Goal: Obtain resource: Obtain resource

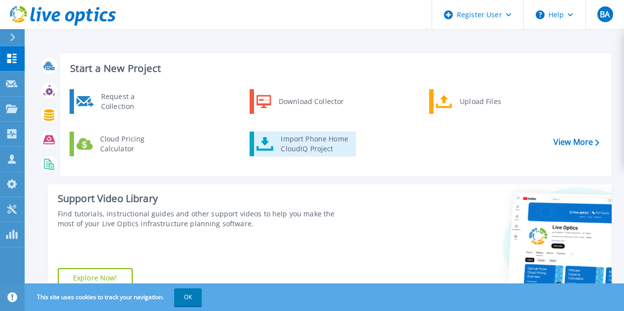
click at [299, 139] on div "Import Phone Home CloudIQ Project" at bounding box center [314, 144] width 77 height 20
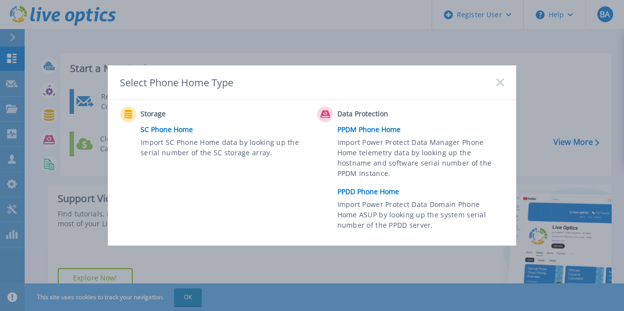
click at [363, 191] on link "PPDD Phone Home" at bounding box center [423, 191] width 172 height 15
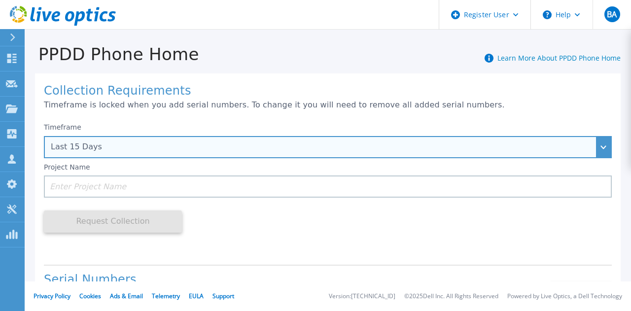
click at [413, 146] on div "Last 15 Days" at bounding box center [323, 147] width 544 height 9
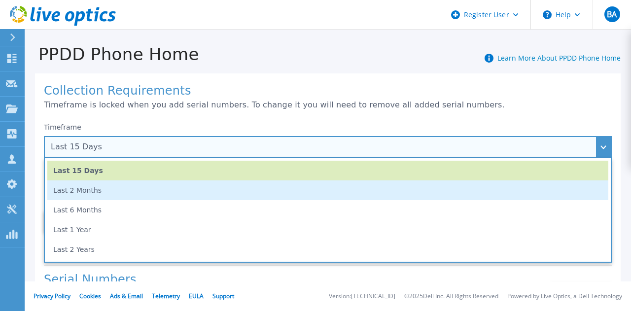
click at [217, 197] on li "Last 2 Months" at bounding box center [327, 191] width 561 height 20
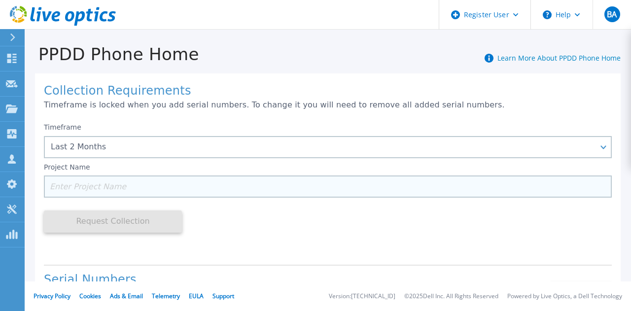
click at [260, 190] on input at bounding box center [328, 187] width 568 height 22
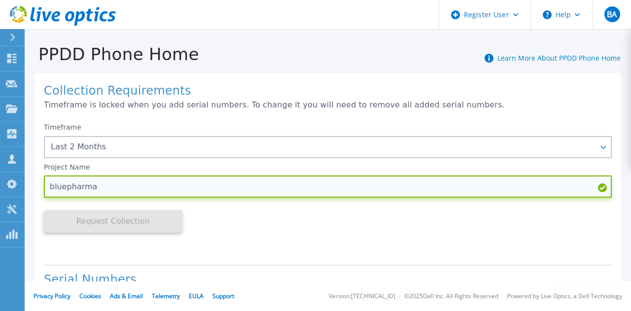
type input "bluepharma"
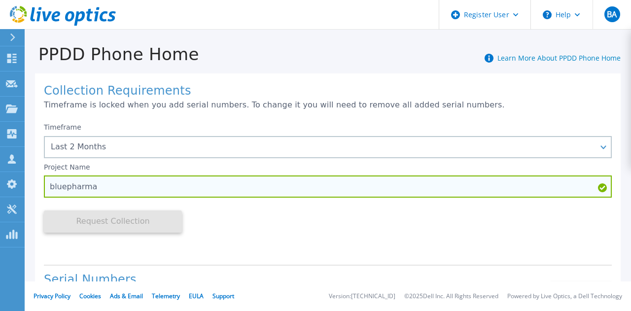
scroll to position [166, 0]
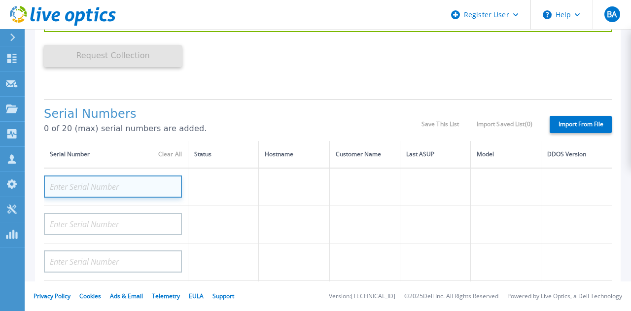
click at [119, 188] on input at bounding box center [113, 187] width 138 height 22
paste input "CKM00200501348"
type input "CKM00200501348"
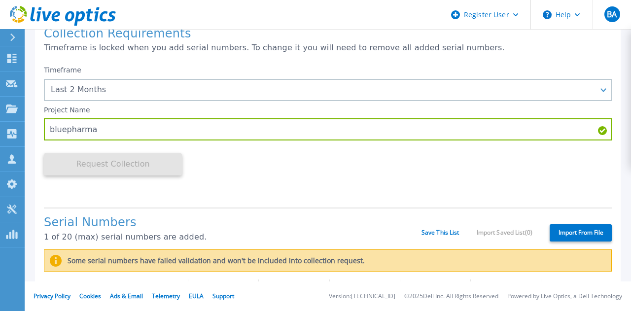
scroll to position [0, 0]
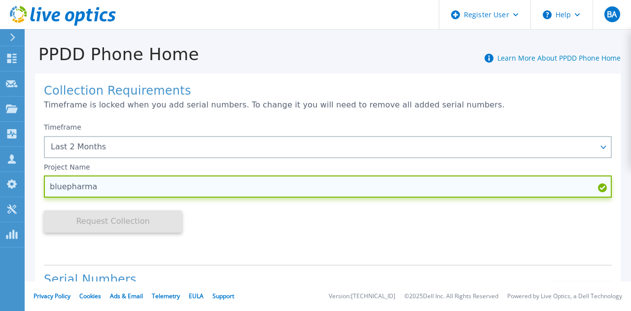
click at [128, 186] on input "bluepharma" at bounding box center [328, 187] width 568 height 22
type input "bluepharma 2"
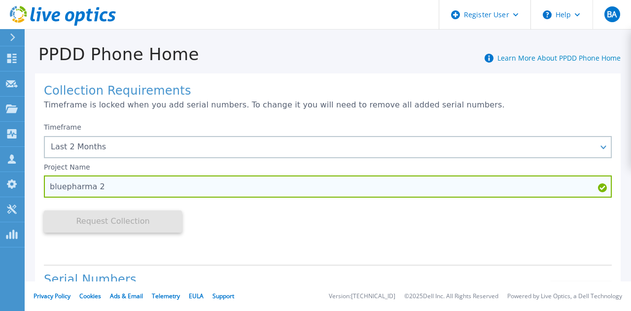
scroll to position [196, 0]
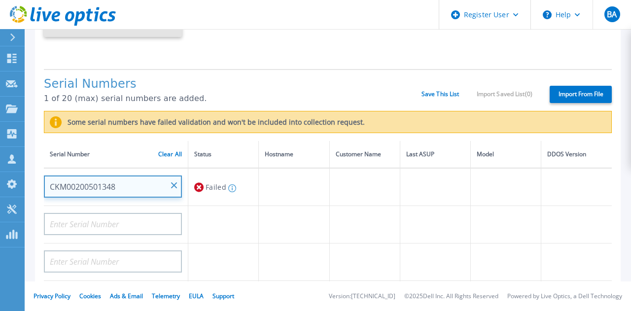
click at [141, 186] on input "CKM00200501348" at bounding box center [113, 187] width 138 height 22
click at [119, 188] on input "CKM00200501348" at bounding box center [113, 187] width 138 height 22
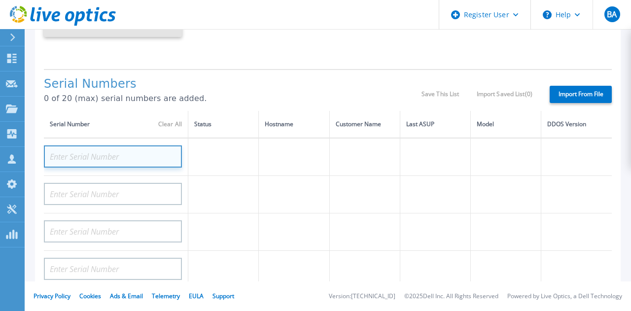
paste input "CKM00200501348"
type input "CKM00200501348"
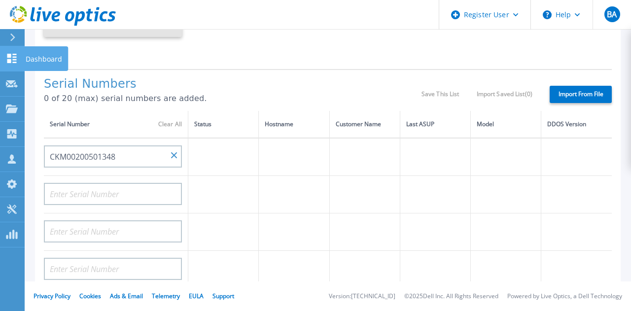
click at [11, 55] on icon at bounding box center [12, 58] width 12 height 9
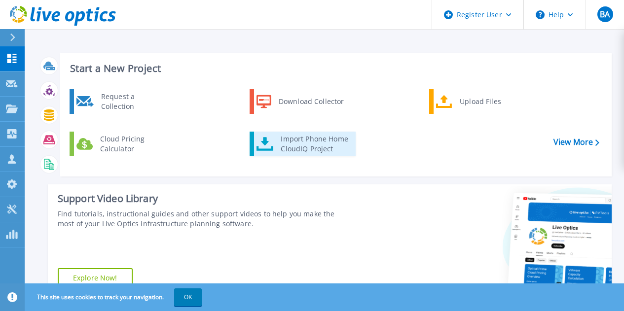
click at [301, 144] on div "Import Phone Home CloudIQ Project" at bounding box center [314, 144] width 77 height 20
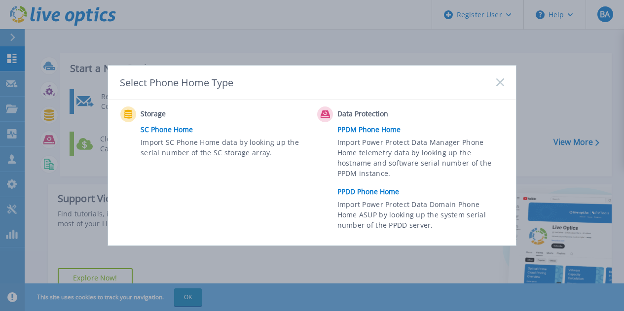
click at [364, 190] on link "PPDD Phone Home" at bounding box center [423, 191] width 172 height 15
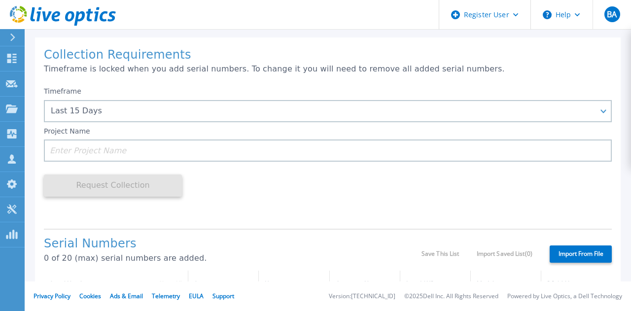
scroll to position [5, 0]
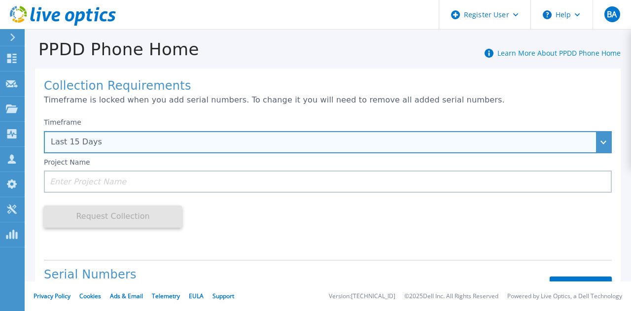
click at [593, 141] on div "Last 15 Days" at bounding box center [328, 142] width 568 height 22
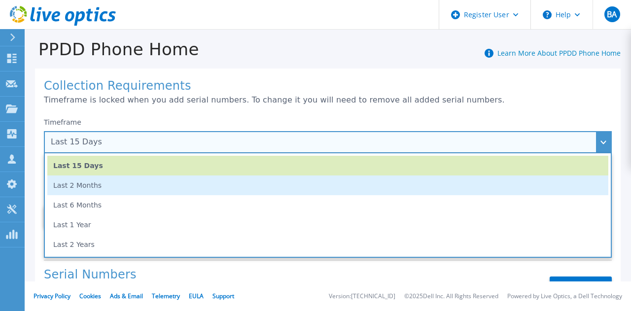
click at [290, 183] on li "Last 2 Months" at bounding box center [327, 186] width 561 height 20
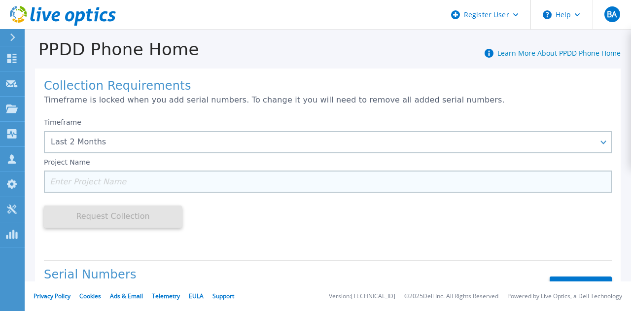
click at [177, 181] on input at bounding box center [328, 182] width 568 height 22
paste input "CKM00200501348"
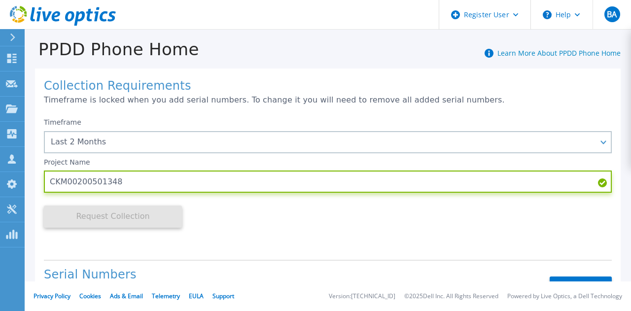
type input "CKM00200501348"
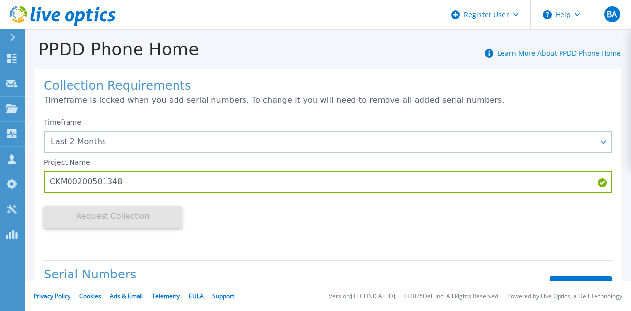
click at [598, 184] on icon at bounding box center [602, 183] width 9 height 9
click at [7, 59] on icon at bounding box center [12, 58] width 12 height 9
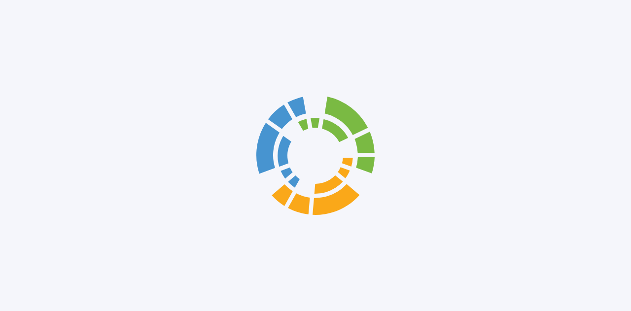
click at [38, 59] on div at bounding box center [315, 155] width 631 height 311
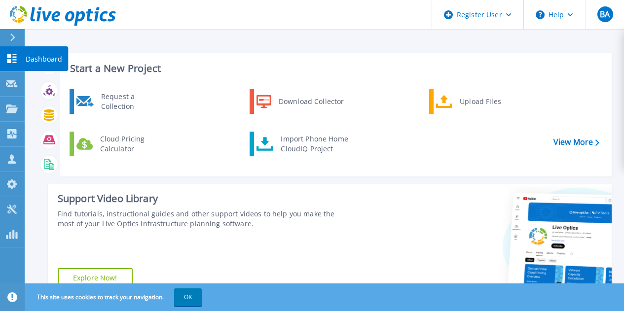
click at [39, 57] on p "Dashboard" at bounding box center [44, 59] width 36 height 26
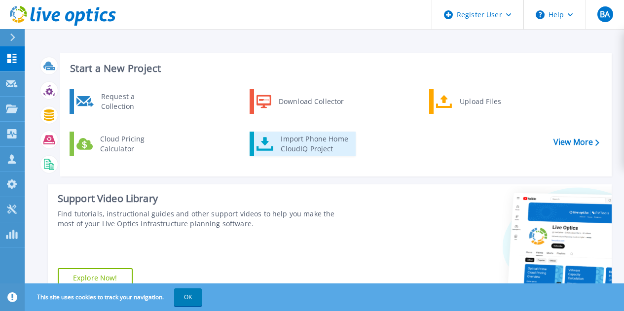
click at [301, 138] on div "Import Phone Home CloudIQ Project" at bounding box center [314, 144] width 77 height 20
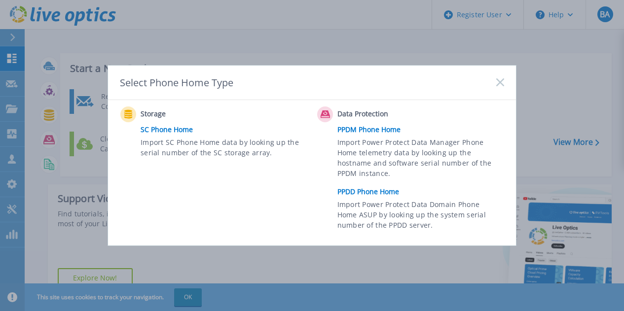
click at [362, 191] on link "PPDD Phone Home" at bounding box center [423, 191] width 172 height 15
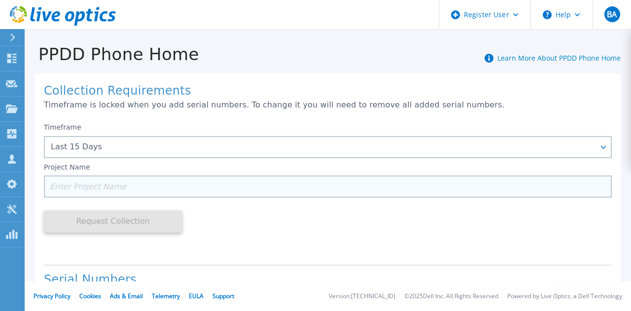
click at [186, 191] on input at bounding box center [328, 187] width 568 height 22
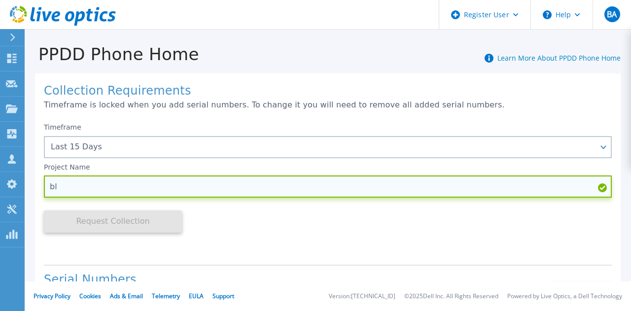
type input "b"
type input "a"
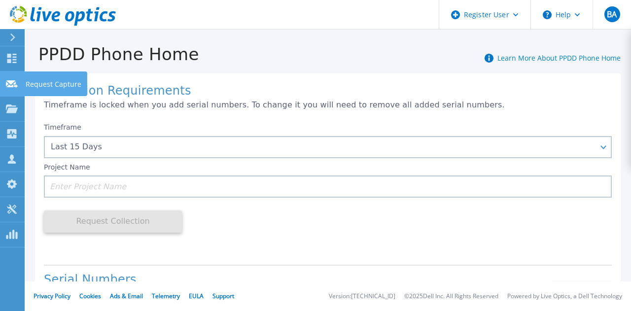
click at [41, 81] on p "Request Capture" at bounding box center [54, 85] width 56 height 26
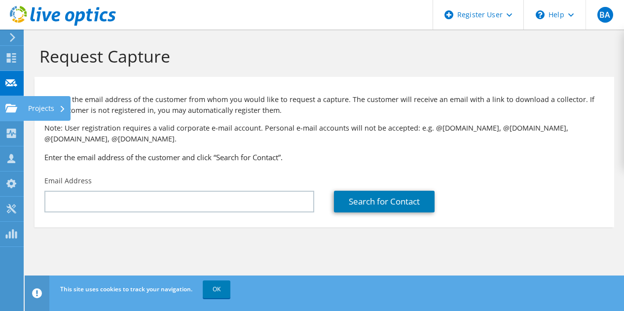
click at [44, 108] on div "Projects" at bounding box center [46, 108] width 47 height 25
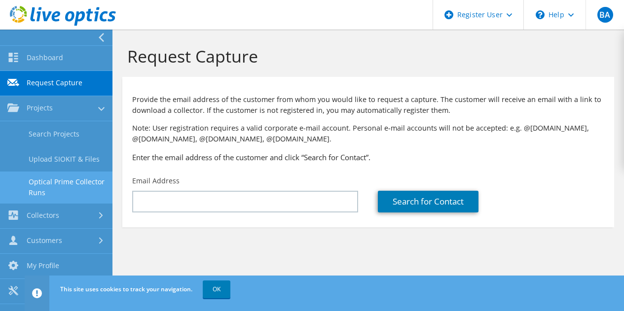
click at [57, 181] on link "Optical Prime Collector Runs" at bounding box center [56, 188] width 112 height 32
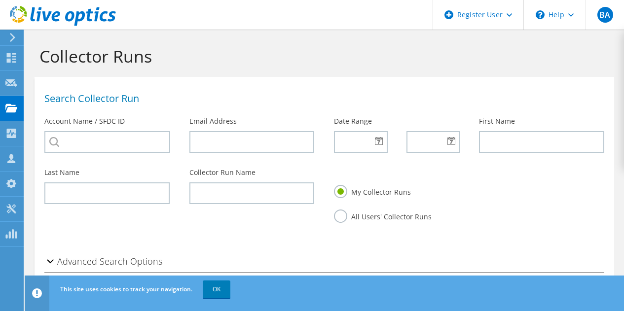
click at [14, 35] on icon at bounding box center [12, 37] width 7 height 9
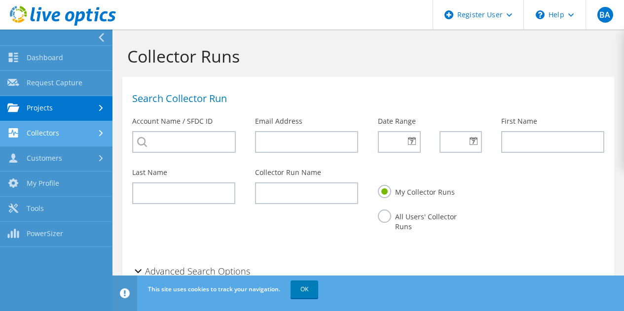
click at [74, 133] on link "Collectors" at bounding box center [56, 133] width 112 height 25
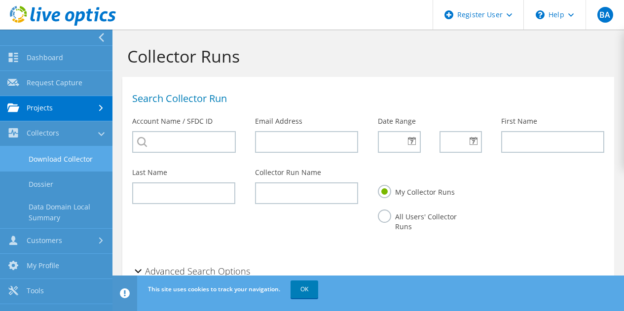
click at [53, 157] on link "Download Collector" at bounding box center [56, 158] width 112 height 25
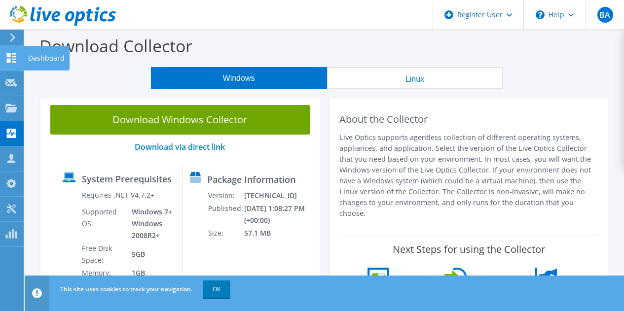
click at [37, 57] on div "Dashboard" at bounding box center [46, 58] width 46 height 25
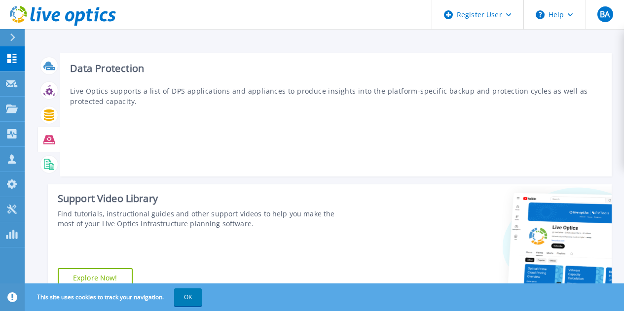
click at [49, 139] on icon at bounding box center [48, 139] width 11 height 9
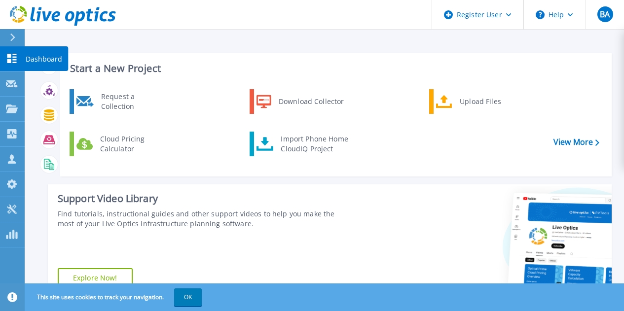
click at [36, 57] on p "Dashboard" at bounding box center [44, 59] width 36 height 26
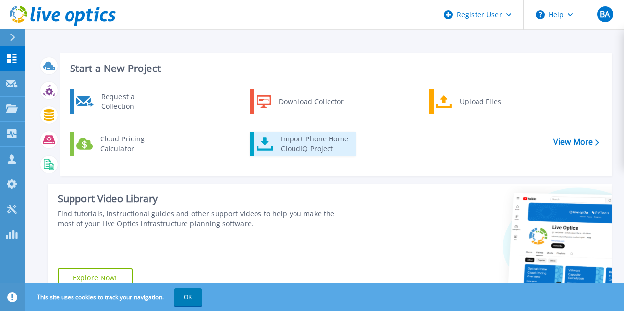
click at [312, 140] on div "Import Phone Home CloudIQ Project" at bounding box center [314, 144] width 77 height 20
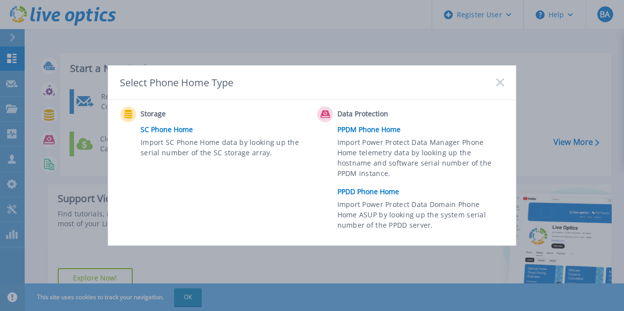
click at [362, 128] on link "PPDM Phone Home" at bounding box center [423, 129] width 172 height 15
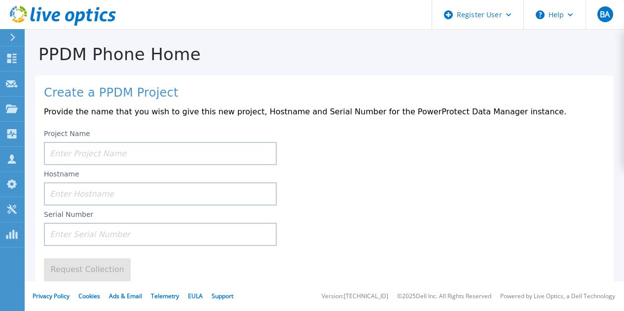
click at [110, 155] on input at bounding box center [160, 153] width 233 height 23
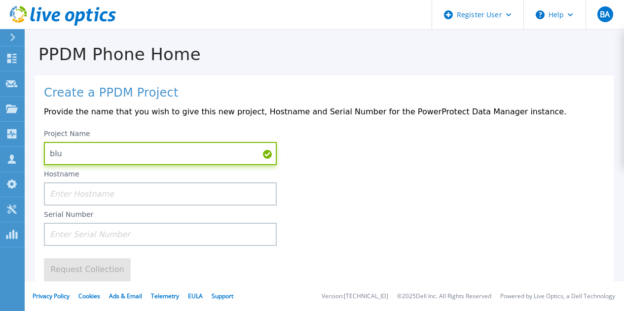
click at [110, 155] on input "blu" at bounding box center [160, 153] width 233 height 23
type input "blue"
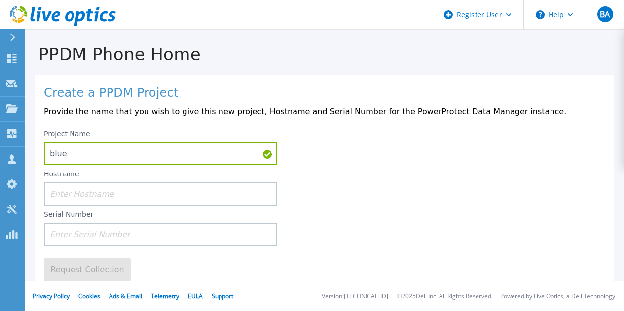
click at [94, 237] on input at bounding box center [160, 234] width 233 height 23
paste input "CKM00200501348"
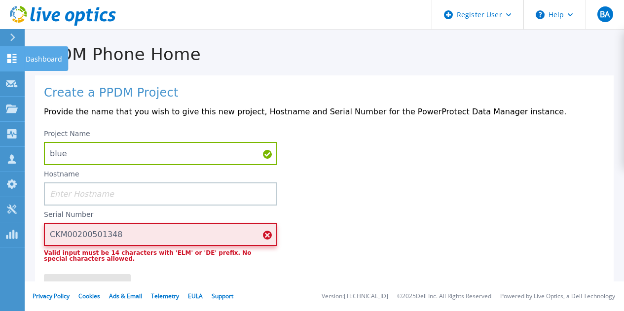
type input "CKM00200501348"
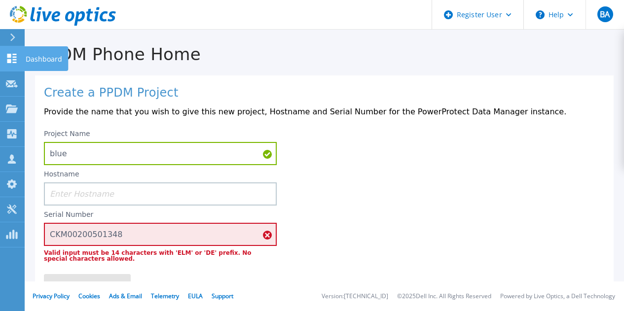
click at [44, 57] on p "Dashboard" at bounding box center [44, 59] width 36 height 26
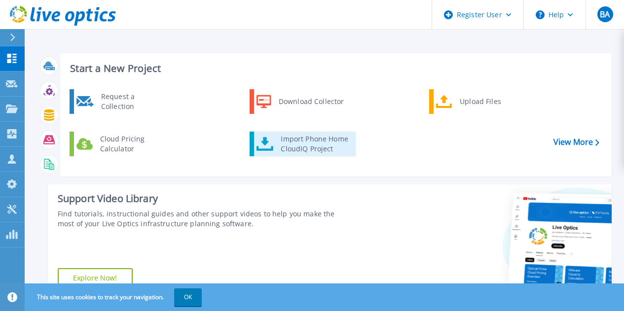
click at [300, 141] on div "Import Phone Home CloudIQ Project" at bounding box center [314, 144] width 77 height 20
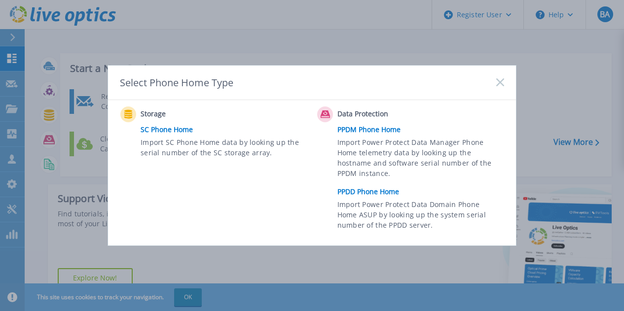
click at [360, 189] on link "PPDD Phone Home" at bounding box center [423, 191] width 172 height 15
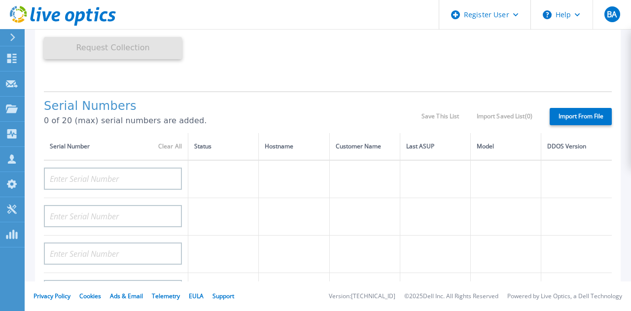
scroll to position [169, 0]
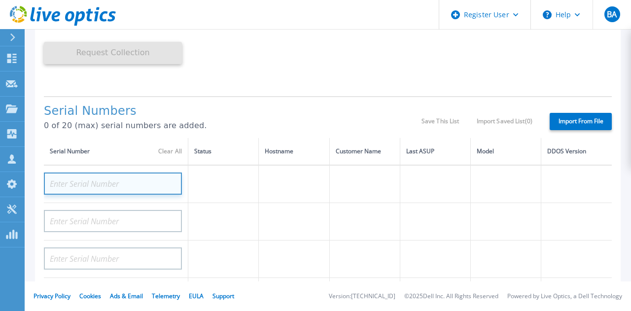
click at [118, 186] on input at bounding box center [113, 184] width 138 height 22
paste input "CKM00200501348"
type input "CKM00200501348"
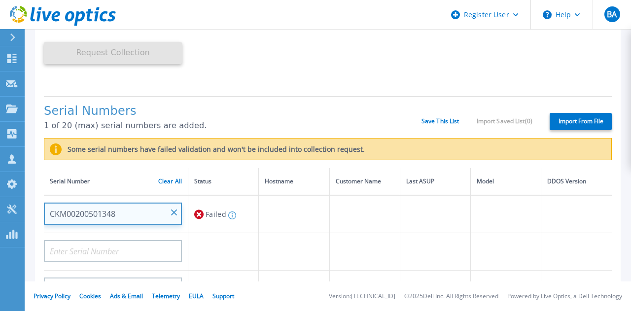
click at [125, 217] on input "CKM00200501348" at bounding box center [113, 214] width 138 height 22
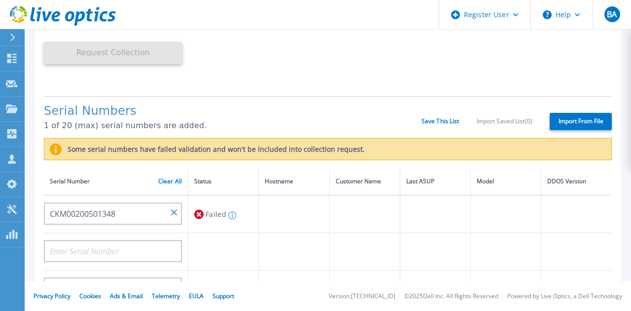
click at [566, 121] on label "Import From File" at bounding box center [581, 121] width 62 height 17
click at [0, 0] on input "Import From File" at bounding box center [0, 0] width 0 height 0
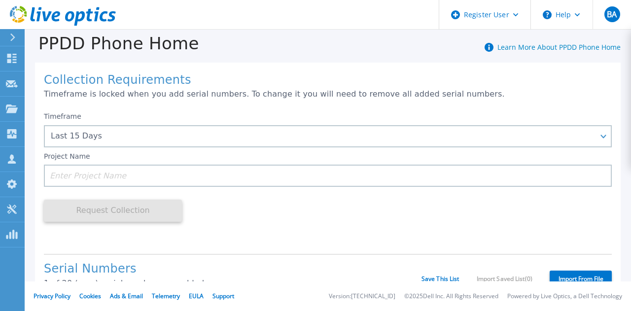
scroll to position [0, 0]
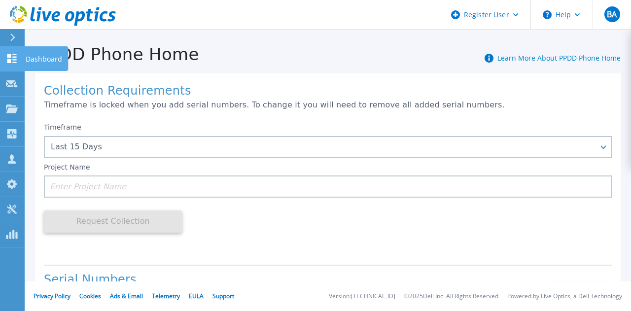
click at [36, 59] on p "Dashboard" at bounding box center [44, 59] width 36 height 26
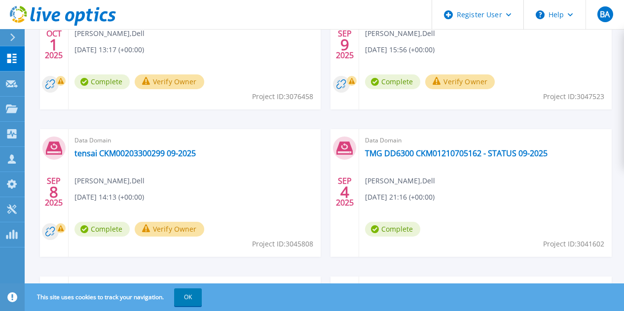
scroll to position [367, 0]
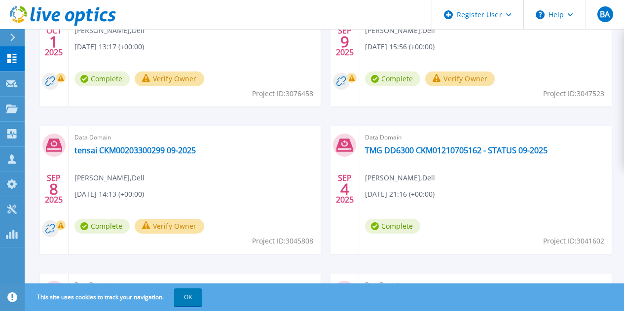
click at [127, 293] on link "bluepharma 2" at bounding box center [100, 298] width 52 height 10
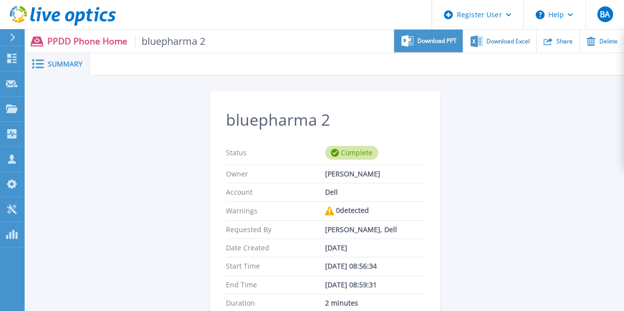
click at [427, 41] on span "Download PPT" at bounding box center [436, 41] width 39 height 6
